Goal: Browse casually: Explore the website without a specific task or goal

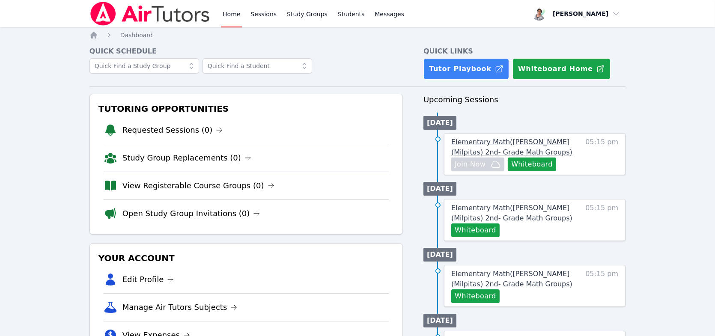
click at [489, 141] on span "Elementary Math ( Sinnott (Milpitas) 2nd- Grade Math Groups )" at bounding box center [511, 147] width 121 height 18
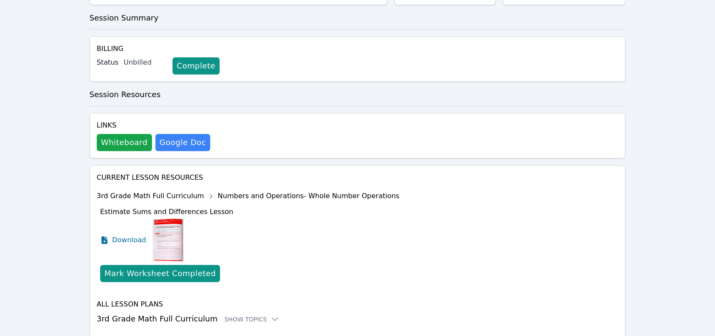
scroll to position [186, 0]
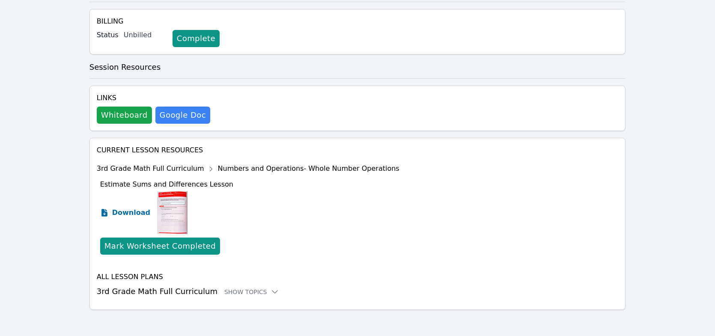
click at [125, 211] on span "Download" at bounding box center [131, 213] width 38 height 10
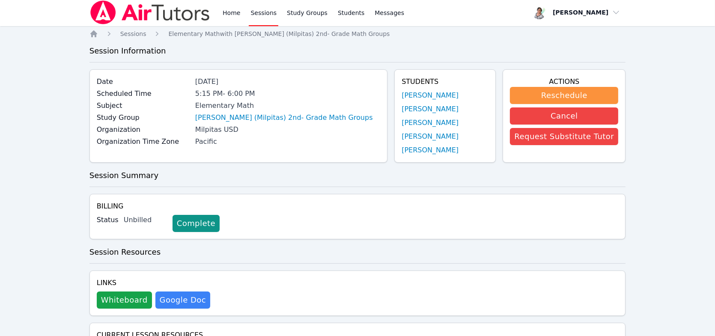
scroll to position [0, 0]
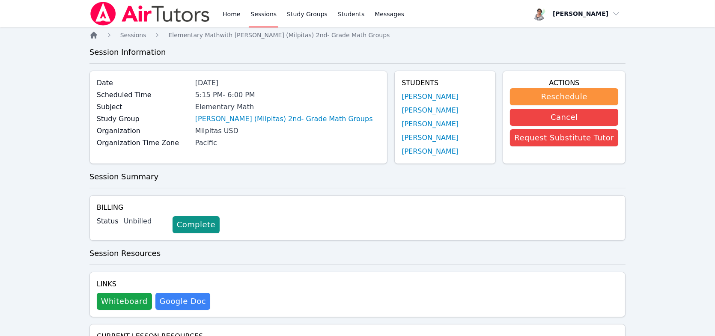
click at [92, 35] on icon "Breadcrumb" at bounding box center [93, 35] width 7 height 7
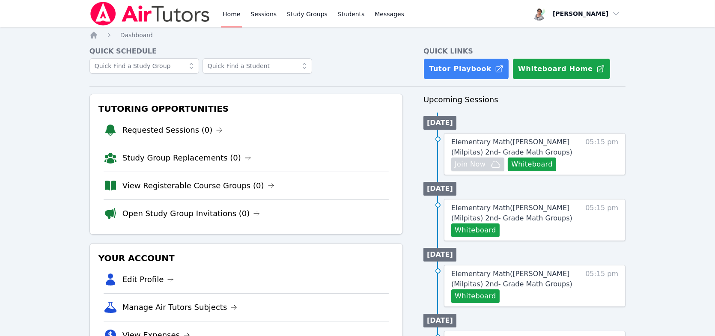
click at [578, 277] on div "Elementary Math ( [PERSON_NAME] (Milpitas) 2nd- Grade Math Groups ) Whiteboard …" at bounding box center [534, 286] width 181 height 42
click at [196, 130] on link "Study Group Replacements (1)" at bounding box center [194, 130] width 144 height 12
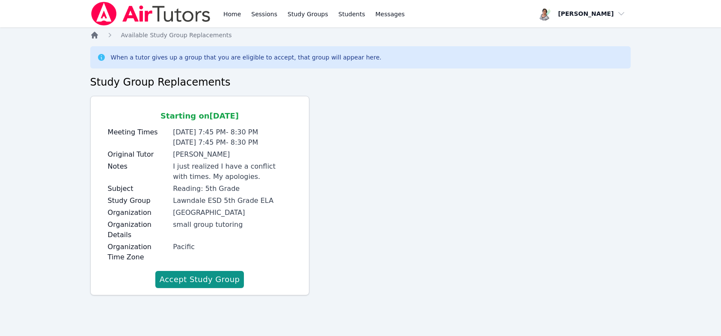
click at [95, 38] on icon "Breadcrumb" at bounding box center [94, 35] width 9 height 9
